Goal: Ask a question: Seek information or help from site administrators or community

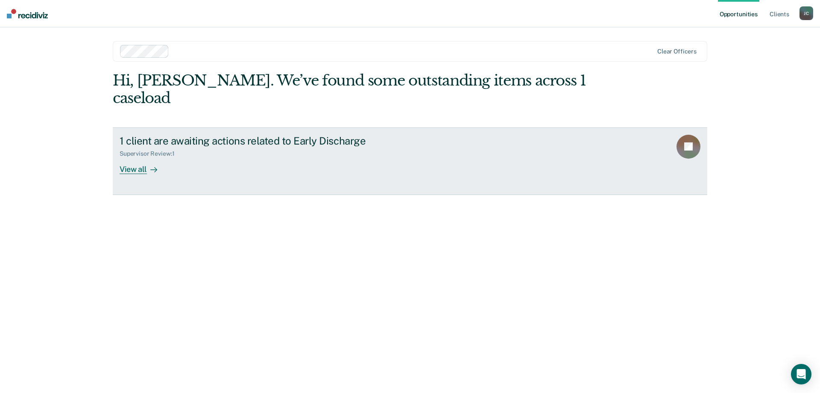
click at [138, 157] on div "View all" at bounding box center [144, 165] width 48 height 17
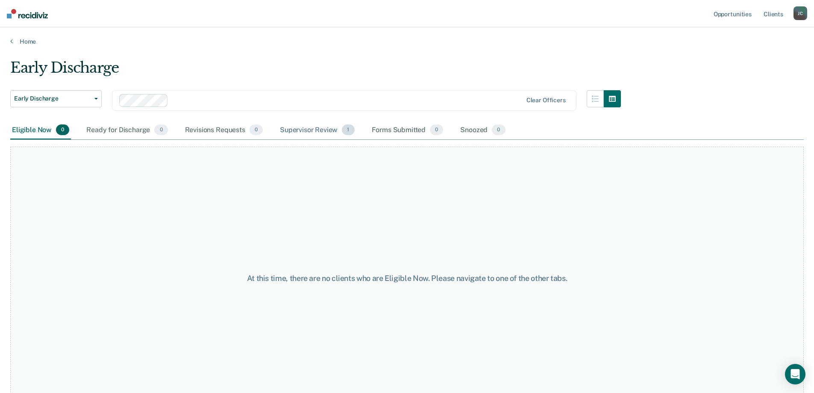
click at [322, 130] on div "Supervisor Review 1" at bounding box center [317, 130] width 78 height 19
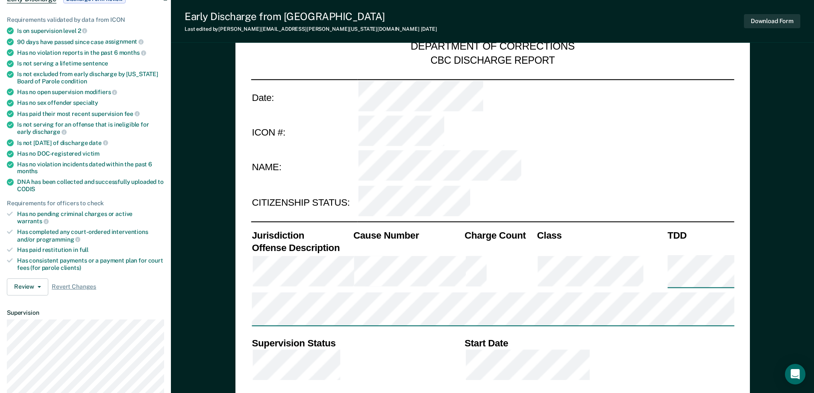
scroll to position [342, 0]
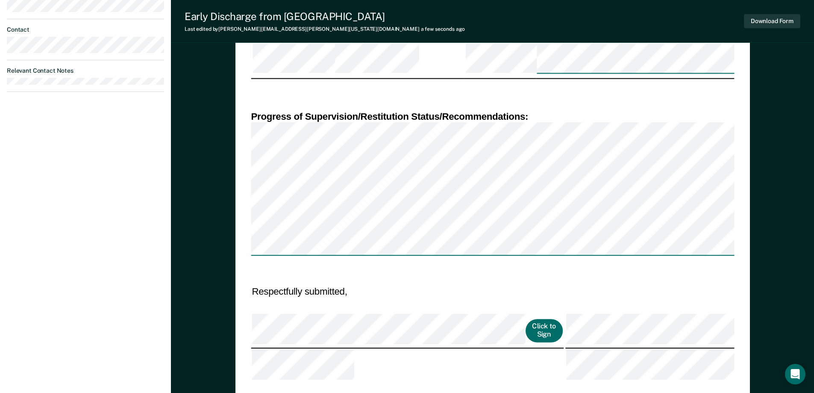
scroll to position [406, 0]
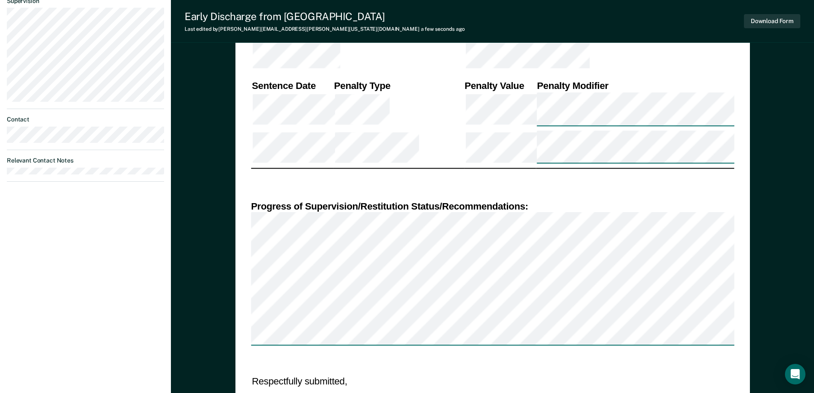
drag, startPoint x: 458, startPoint y: 183, endPoint x: 453, endPoint y: 188, distance: 7.3
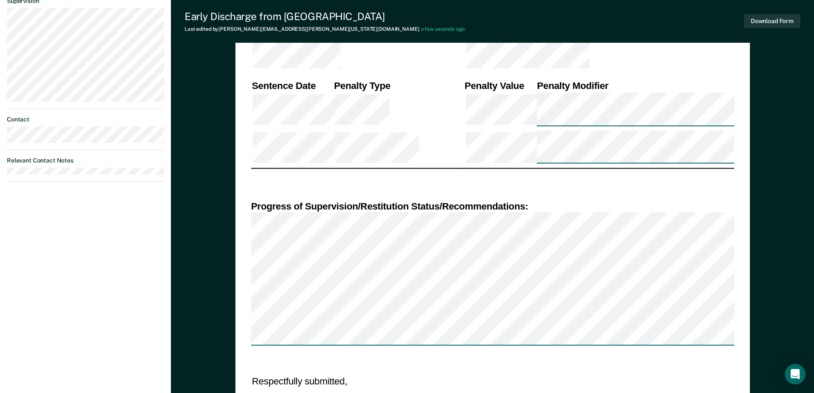
click at [760, 21] on button "Download Form" at bounding box center [772, 21] width 56 height 14
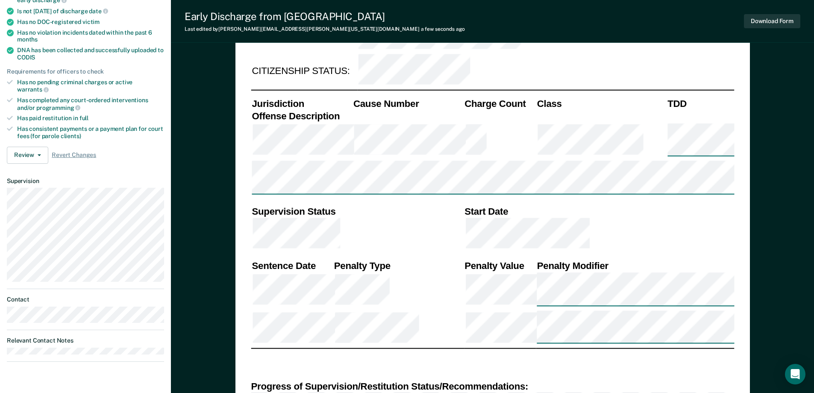
scroll to position [214, 0]
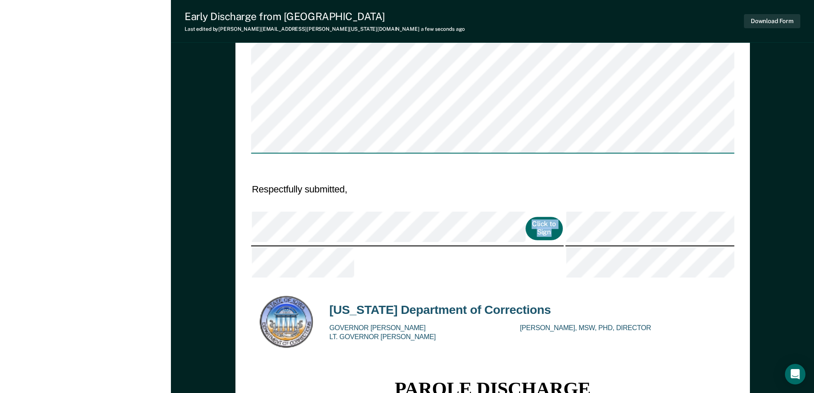
scroll to position [256, 0]
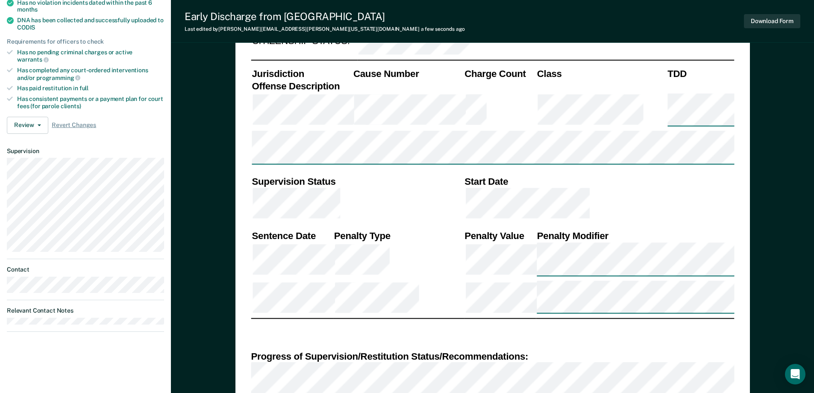
type textarea "x"
click at [764, 20] on button "Download Form" at bounding box center [772, 21] width 56 height 14
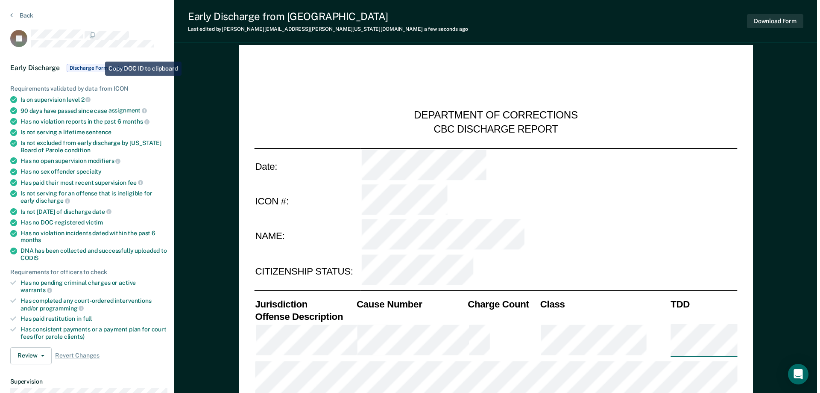
scroll to position [0, 0]
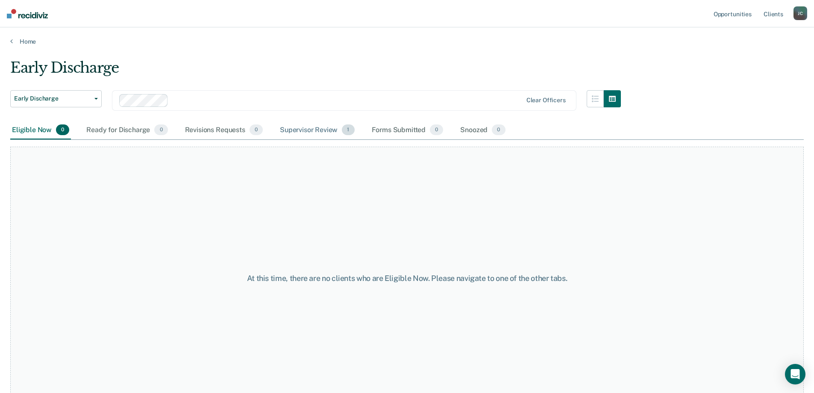
click at [324, 129] on div "Supervisor Review 1" at bounding box center [317, 130] width 78 height 19
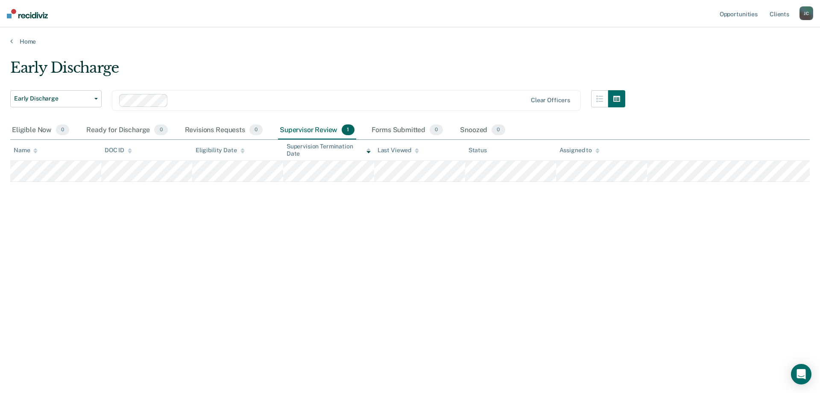
click at [809, 12] on div "[PERSON_NAME]" at bounding box center [807, 13] width 14 height 14
click at [741, 32] on link "Profile" at bounding box center [772, 34] width 69 height 7
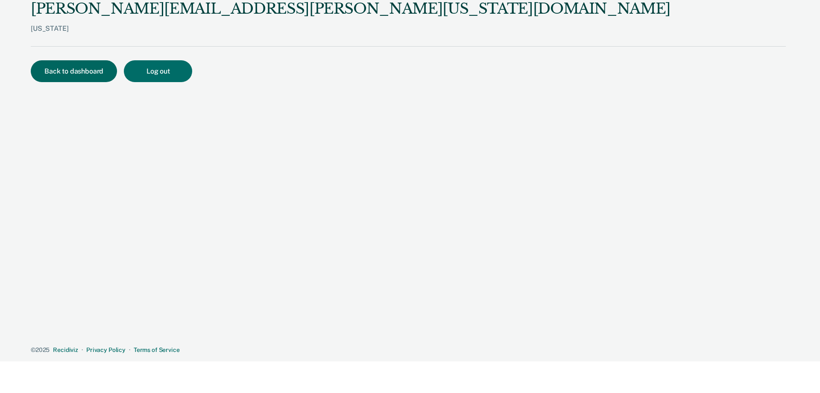
click at [76, 71] on button "Back to dashboard" at bounding box center [74, 71] width 86 height 22
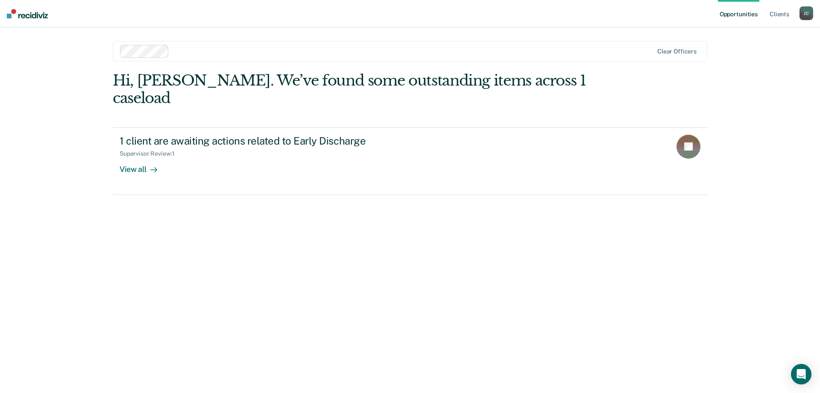
drag, startPoint x: 762, startPoint y: 77, endPoint x: 754, endPoint y: 48, distance: 29.6
click at [761, 76] on div "Opportunities Client s [PERSON_NAME] [PERSON_NAME] Profile How it works Log Out…" at bounding box center [410, 196] width 820 height 393
click at [799, 375] on icon "Open Intercom Messenger" at bounding box center [801, 373] width 11 height 11
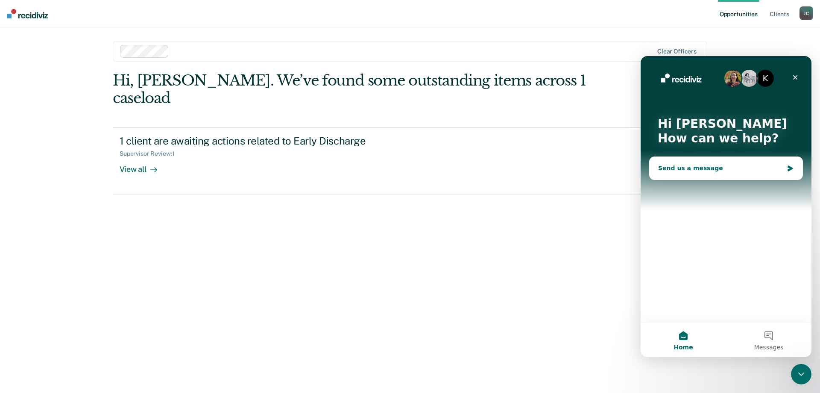
click at [688, 173] on div "Send us a message" at bounding box center [726, 168] width 153 height 23
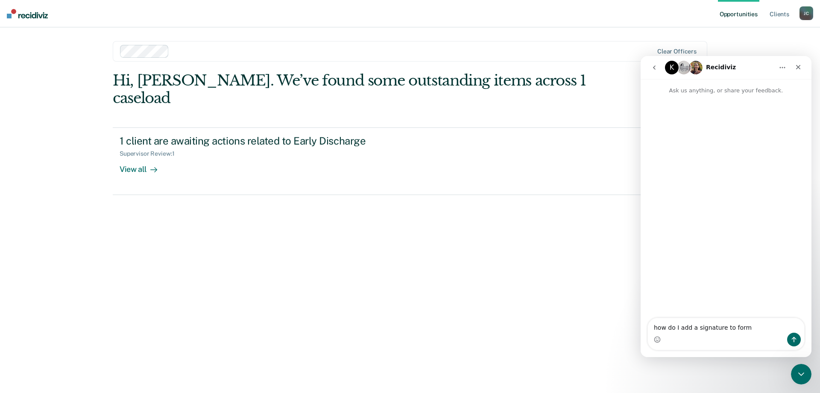
type textarea "how do I add a signature to form?"
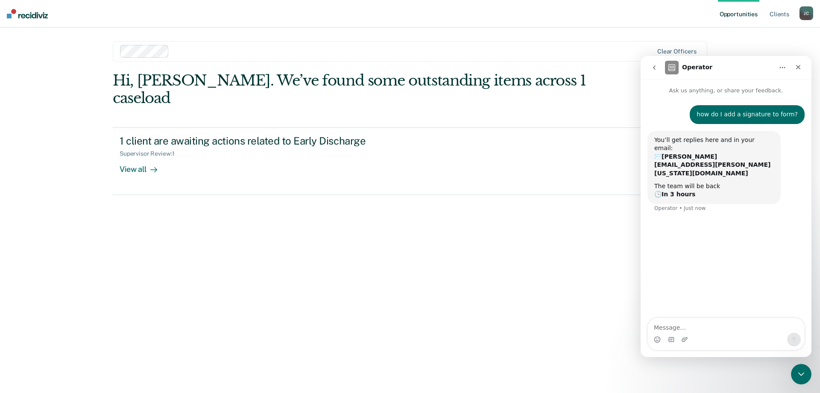
click at [781, 63] on button "Home" at bounding box center [782, 67] width 16 height 16
click at [365, 210] on div "Hi, [PERSON_NAME]. We’ve found some outstanding items across 1 caseload 1 clien…" at bounding box center [410, 220] width 595 height 297
click at [476, 325] on div "Hi, [PERSON_NAME]. We’ve found some outstanding items across 1 caseload 1 clien…" at bounding box center [410, 220] width 595 height 297
click at [799, 67] on icon "Close" at bounding box center [798, 67] width 5 height 5
